Goal: Information Seeking & Learning: Learn about a topic

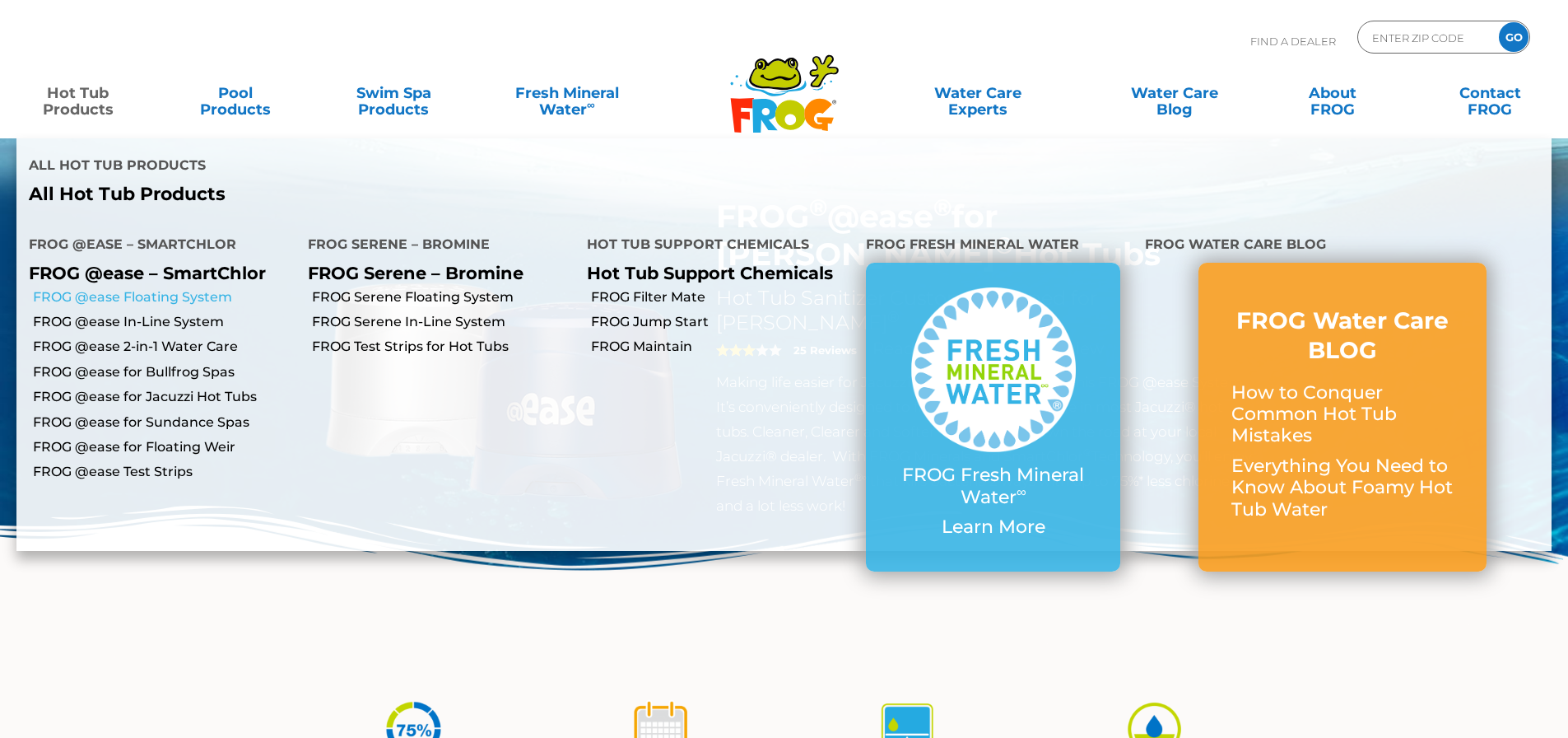
click at [122, 288] on link "FROG @ease Floating System" at bounding box center [165, 297] width 263 height 18
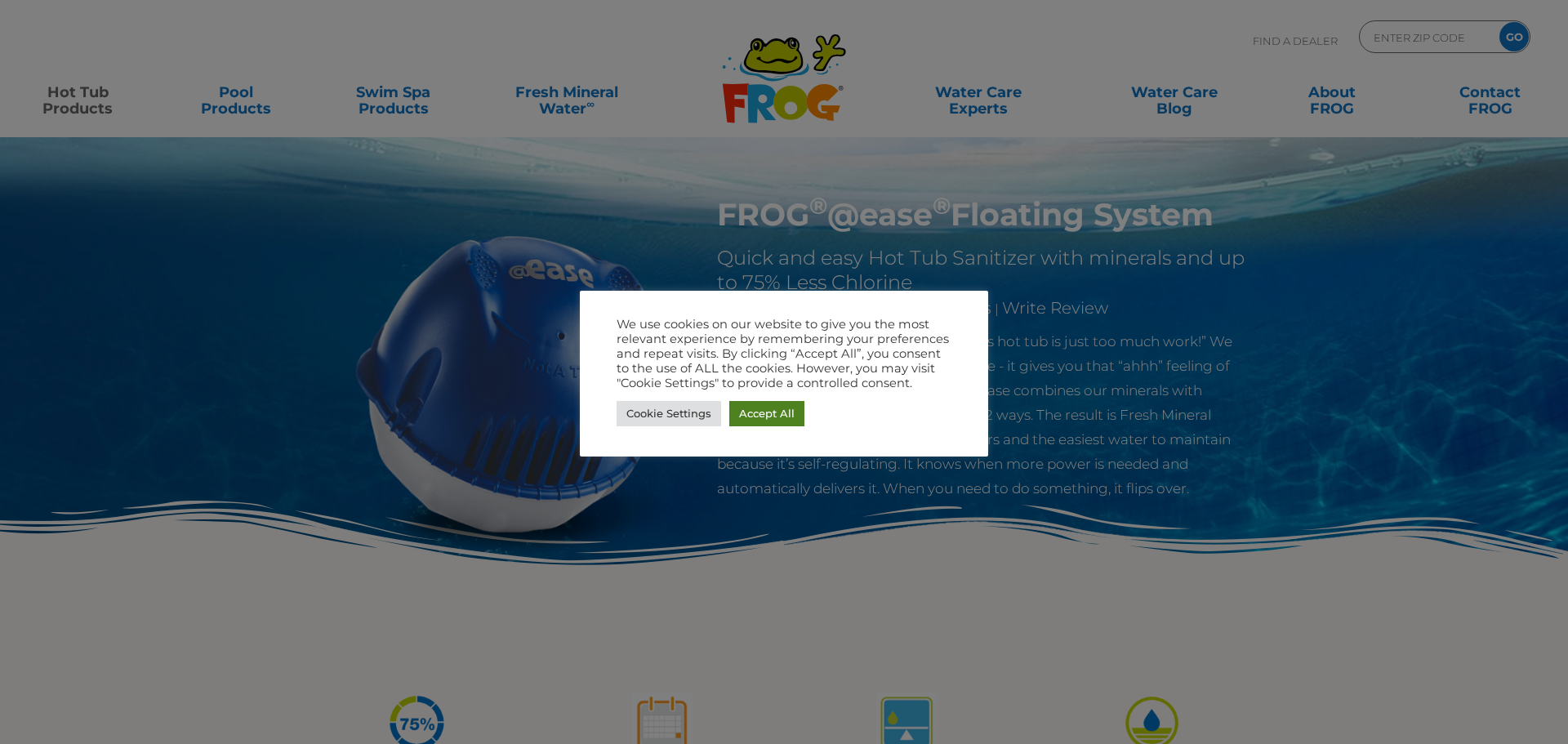
click at [759, 414] on link "Accept All" at bounding box center [767, 414] width 75 height 26
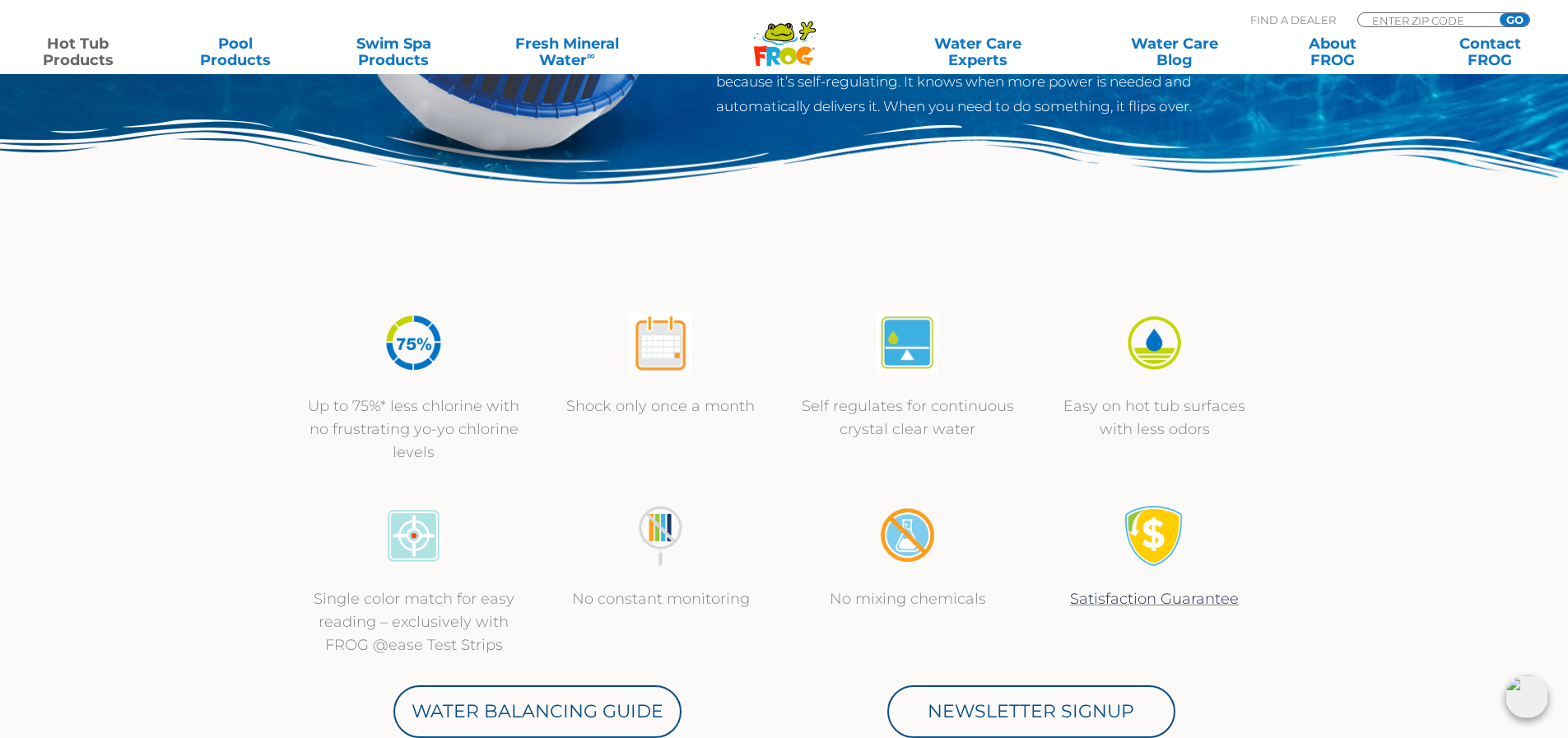
scroll to position [412, 0]
